Goal: Task Accomplishment & Management: Use online tool/utility

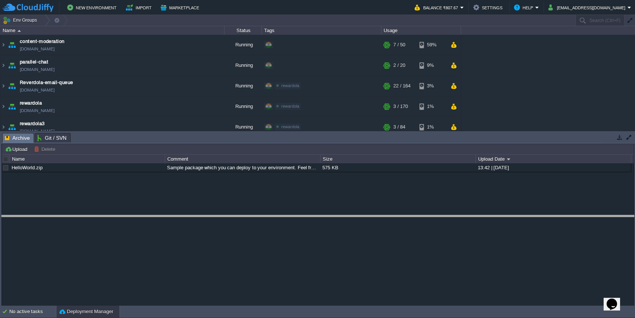
drag, startPoint x: 379, startPoint y: 138, endPoint x: 373, endPoint y: 221, distance: 82.5
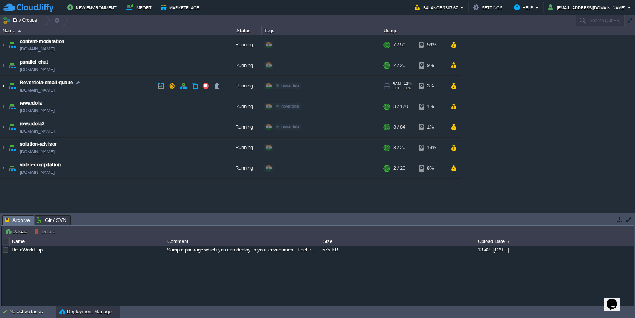
click at [3, 86] on img at bounding box center [3, 86] width 6 height 20
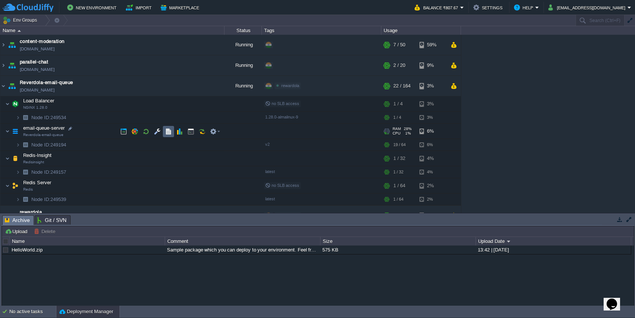
click at [168, 130] on button "button" at bounding box center [168, 131] width 7 height 7
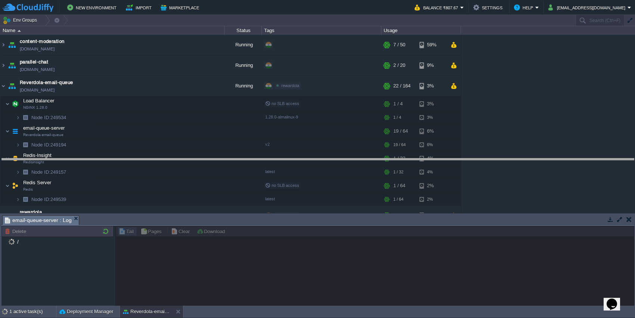
drag, startPoint x: 211, startPoint y: 223, endPoint x: 205, endPoint y: 166, distance: 57.1
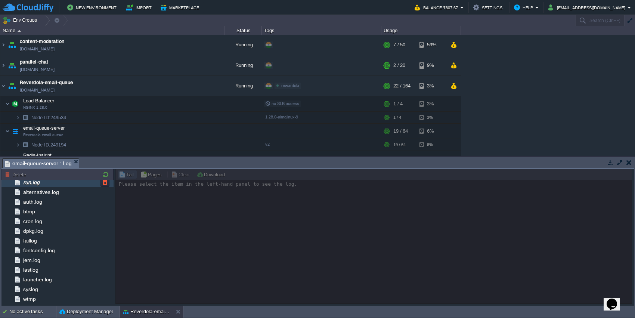
click at [37, 180] on span "run.log" at bounding box center [31, 182] width 19 height 7
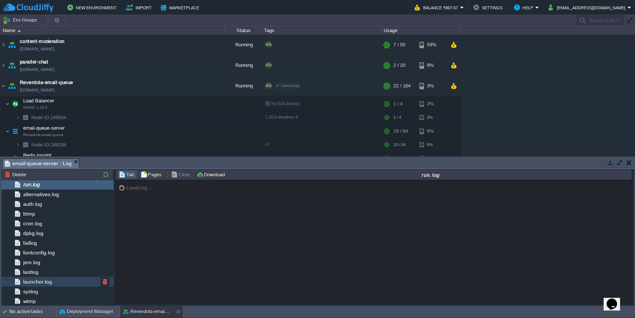
scroll to position [100, 0]
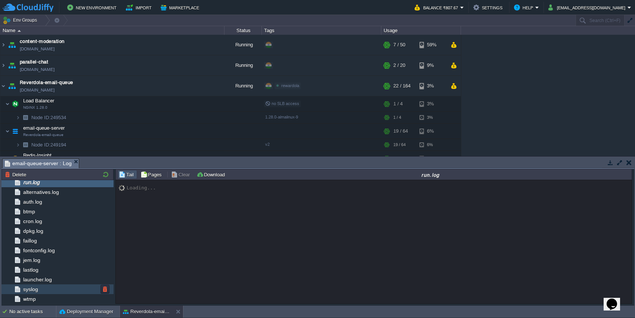
click at [37, 291] on span "syslog" at bounding box center [31, 289] width 18 height 7
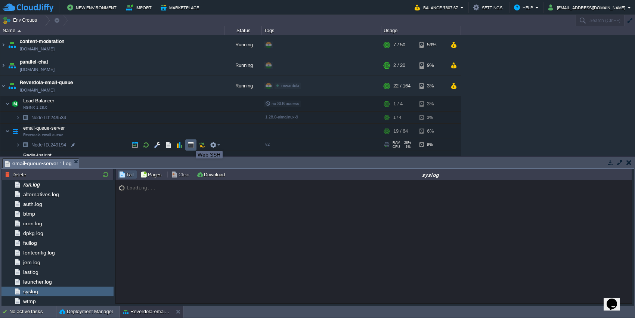
click at [190, 144] on button "button" at bounding box center [191, 145] width 7 height 7
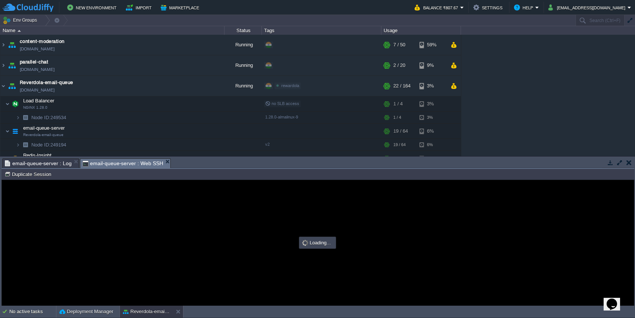
scroll to position [0, 0]
type input "#000000"
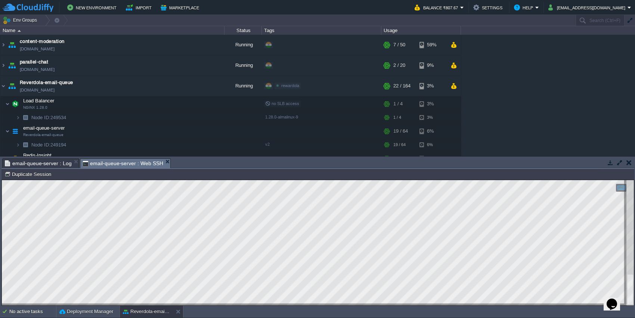
click at [2, 180] on html "Copy: Ctrl + Shift + C Paste: Ctrl + V Settings: Ctrl + Shift + Alt 0" at bounding box center [318, 180] width 632 height 0
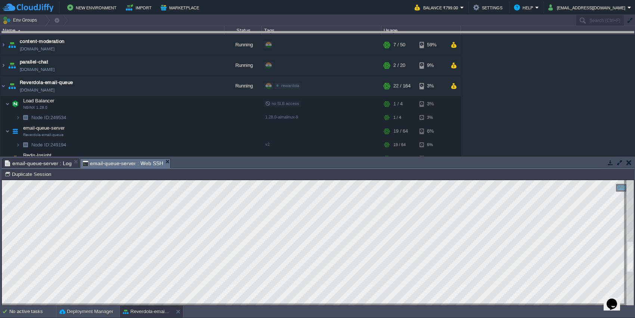
drag, startPoint x: 209, startPoint y: 162, endPoint x: 182, endPoint y: 34, distance: 130.2
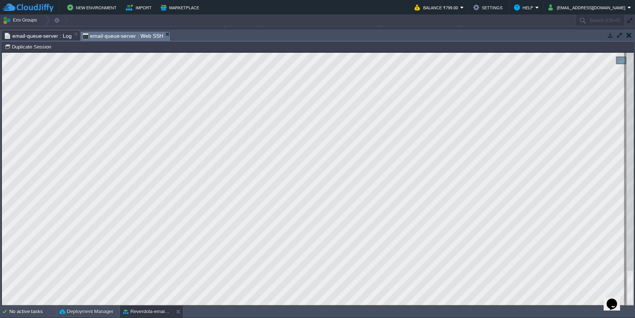
click at [2, 53] on html "Copy: Ctrl + Shift + C Paste: Ctrl + V Settings: Ctrl + Shift + Alt 0" at bounding box center [318, 53] width 632 height 0
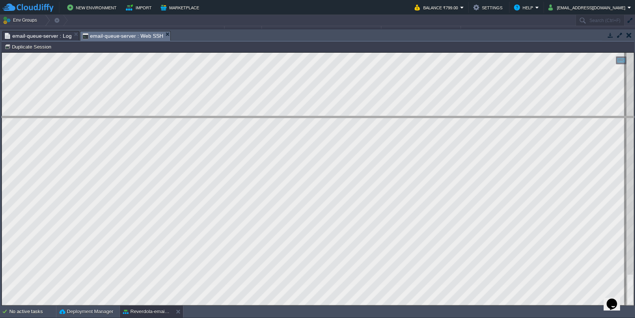
drag, startPoint x: 496, startPoint y: 37, endPoint x: 485, endPoint y: 122, distance: 85.9
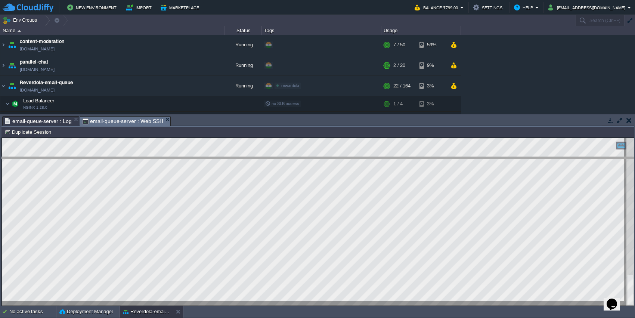
drag, startPoint x: 352, startPoint y: 125, endPoint x: 352, endPoint y: 131, distance: 6.0
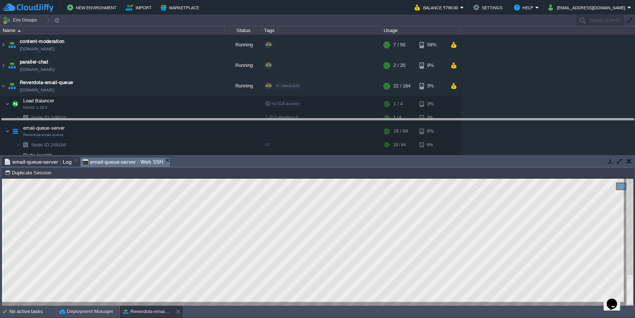
drag, startPoint x: 306, startPoint y: 164, endPoint x: 298, endPoint y: 125, distance: 39.4
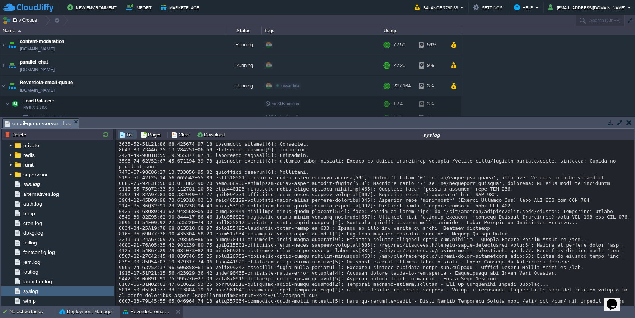
scroll to position [58, 0]
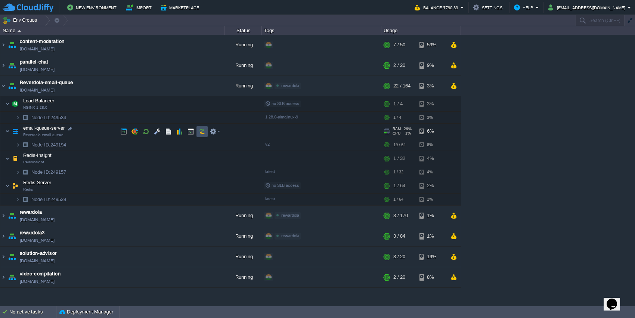
click at [202, 130] on button "button" at bounding box center [202, 131] width 7 height 7
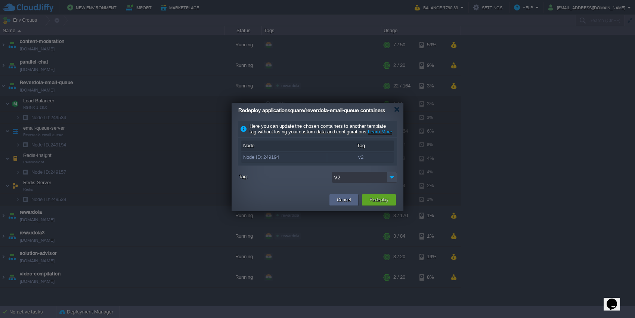
click at [372, 181] on input "v2" at bounding box center [359, 177] width 55 height 11
click at [395, 183] on img at bounding box center [392, 177] width 10 height 11
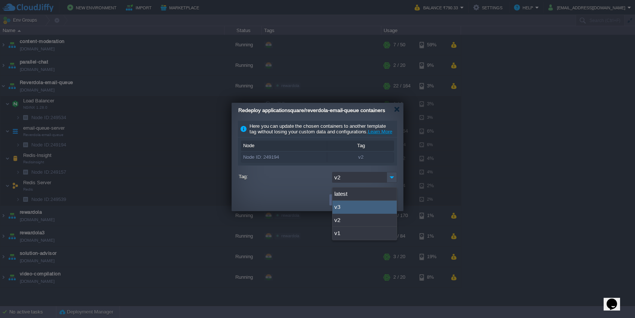
click at [369, 204] on div "v3" at bounding box center [365, 207] width 64 height 13
type input "v3"
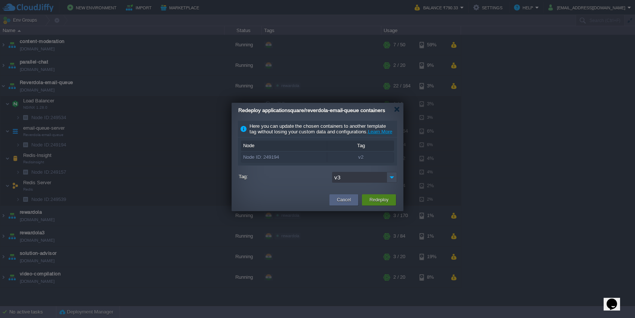
click at [377, 204] on button "Redeploy" at bounding box center [379, 199] width 19 height 7
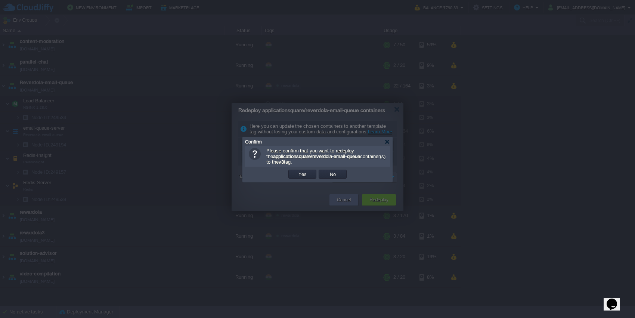
click at [300, 167] on div "OK Yes No Cancel" at bounding box center [317, 174] width 145 height 15
click at [303, 173] on button "Yes" at bounding box center [302, 174] width 13 height 7
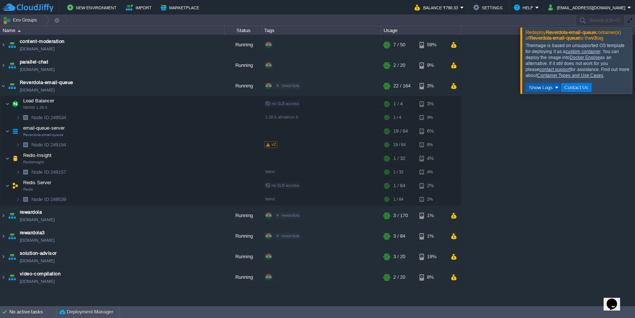
click at [549, 89] on button "Show Logs" at bounding box center [541, 87] width 28 height 7
click at [560, 109] on link "Run Log" at bounding box center [548, 109] width 44 height 10
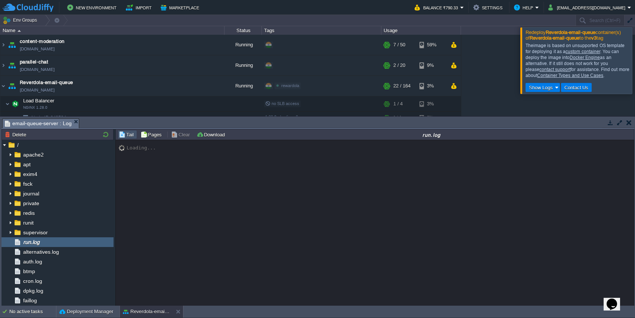
click at [635, 62] on div at bounding box center [644, 60] width 0 height 66
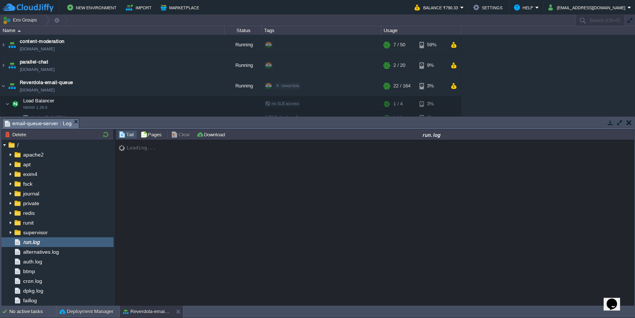
click at [630, 123] on button "button" at bounding box center [629, 122] width 5 height 7
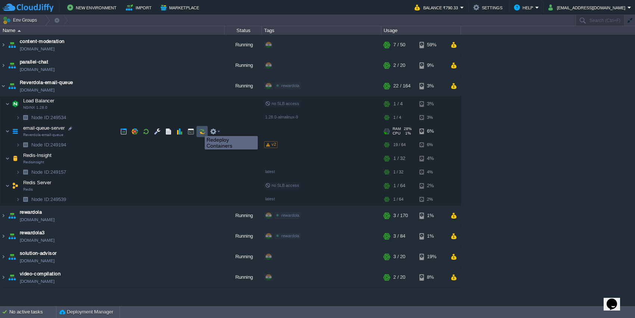
click at [199, 129] on button "button" at bounding box center [202, 131] width 7 height 7
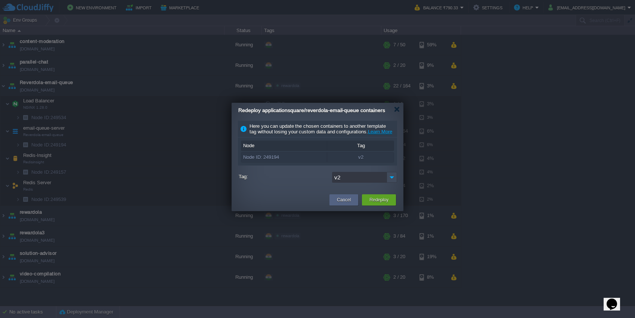
click at [364, 182] on input "v2" at bounding box center [359, 177] width 55 height 11
click at [394, 183] on img at bounding box center [392, 177] width 10 height 11
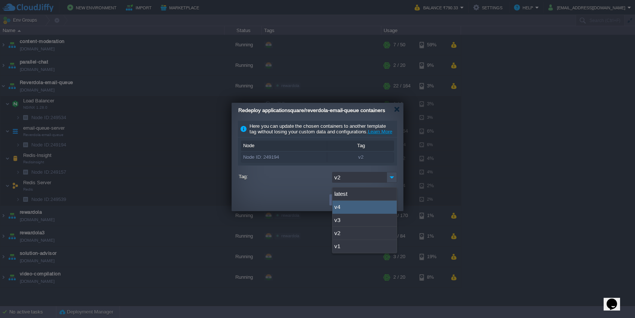
click at [380, 204] on div "v4" at bounding box center [365, 207] width 64 height 13
type input "v4"
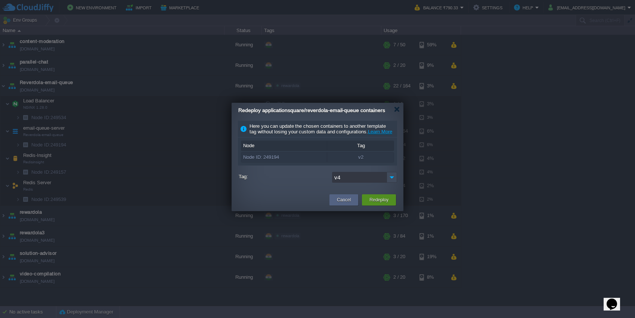
click at [380, 204] on button "Redeploy" at bounding box center [379, 199] width 19 height 7
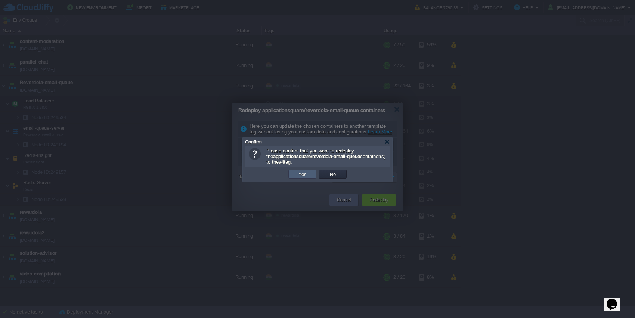
click at [306, 171] on button "Yes" at bounding box center [302, 174] width 13 height 7
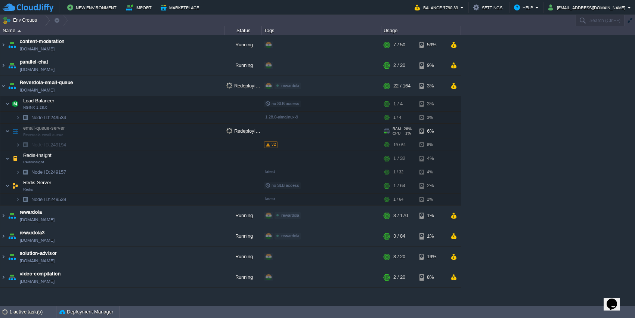
click at [189, 125] on td "email-queue-server Reverdola-email-queue" at bounding box center [112, 131] width 224 height 15
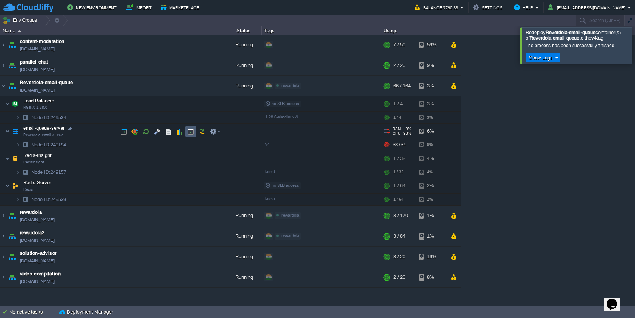
click at [191, 134] on button "button" at bounding box center [191, 131] width 7 height 7
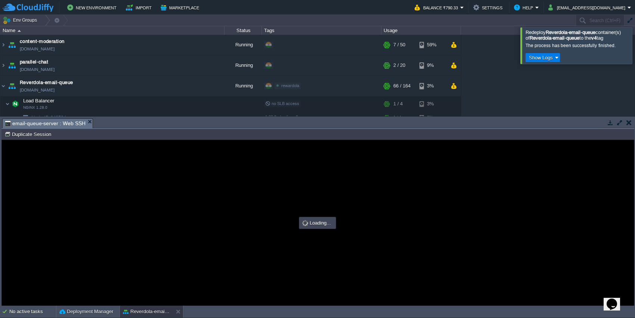
scroll to position [0, 0]
type input "#000000"
click at [630, 123] on button "button" at bounding box center [629, 122] width 5 height 7
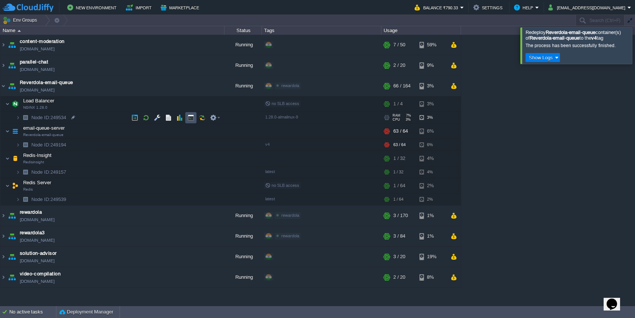
click at [192, 118] on button "button" at bounding box center [191, 117] width 7 height 7
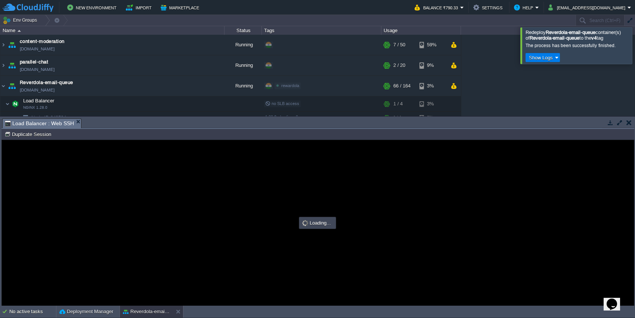
type input "#000000"
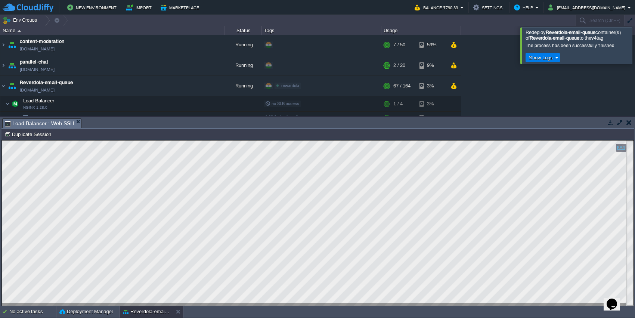
click at [630, 124] on button "button" at bounding box center [629, 122] width 5 height 7
